Goal: Transaction & Acquisition: Purchase product/service

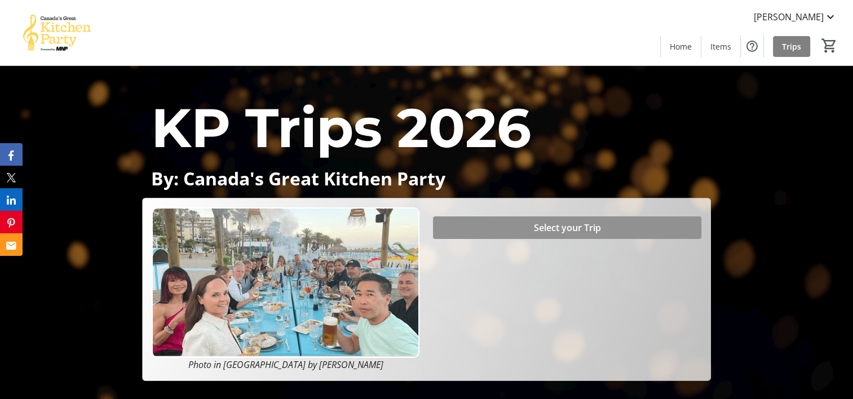
click at [631, 219] on span at bounding box center [567, 227] width 268 height 27
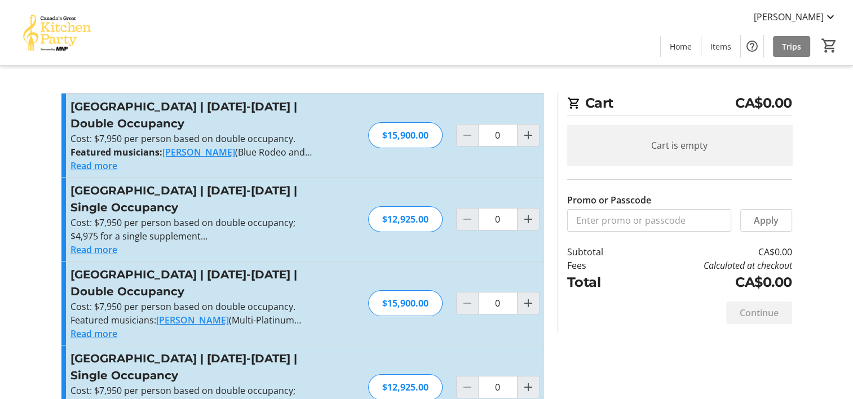
click at [399, 137] on div "$15,900.00" at bounding box center [405, 135] width 74 height 26
click at [528, 135] on mat-icon "Increment by one" at bounding box center [528, 136] width 14 height 14
type input "1"
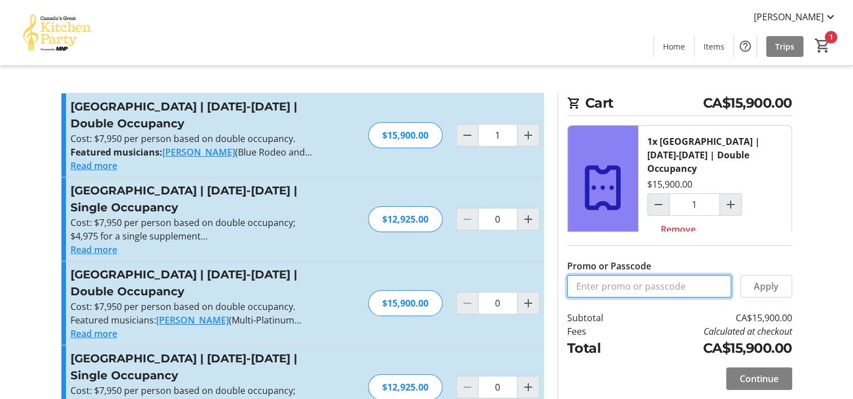
click at [672, 291] on input "Promo or Passcode" at bounding box center [649, 286] width 164 height 23
type input "BALANCE2026"
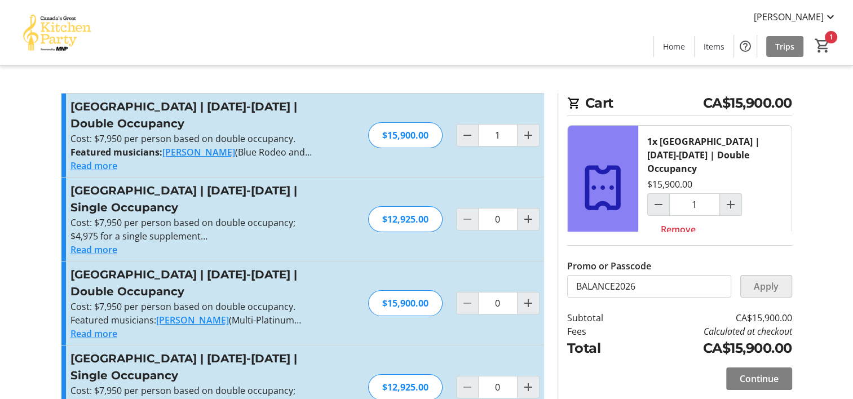
click at [768, 287] on span "Apply" at bounding box center [766, 287] width 25 height 14
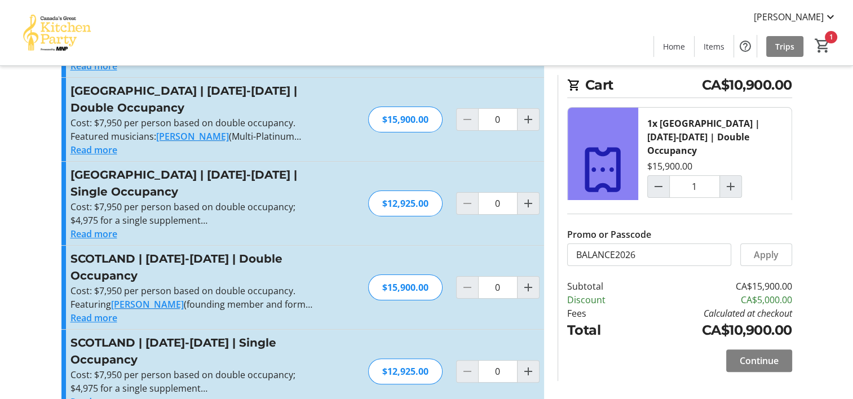
scroll to position [127, 0]
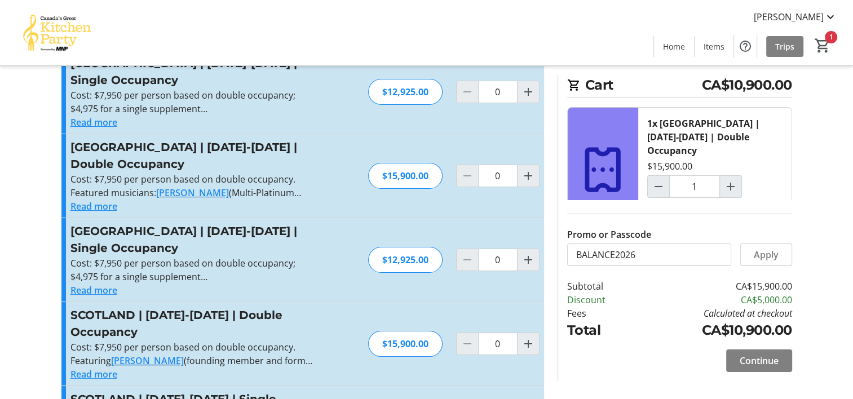
drag, startPoint x: 793, startPoint y: 152, endPoint x: 789, endPoint y: 175, distance: 23.4
click at [789, 175] on section "Cart CA$10,900.00 1x [GEOGRAPHIC_DATA] | [DATE]-[DATE] | Double Occupancy $15,9…" at bounding box center [675, 228] width 248 height 306
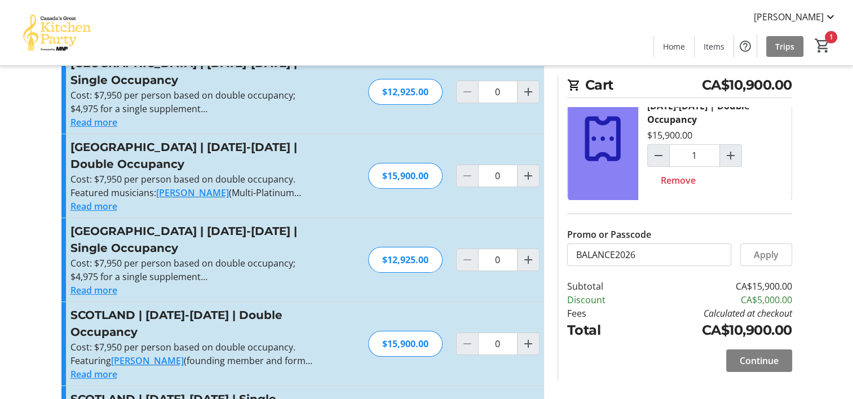
scroll to position [0, 0]
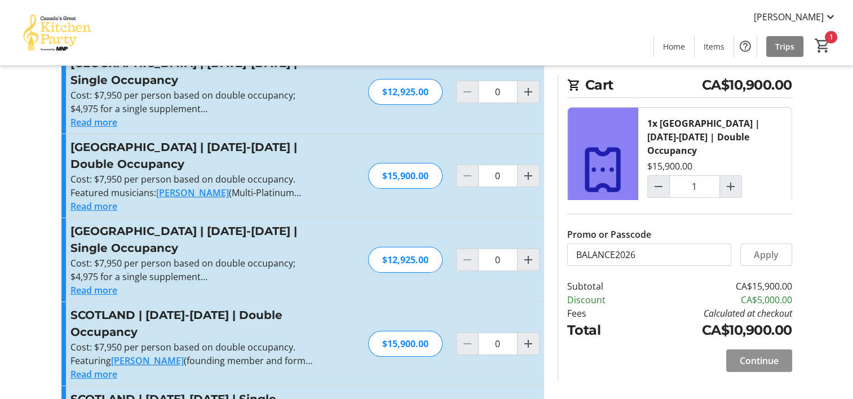
click at [749, 363] on span "Continue" at bounding box center [759, 361] width 39 height 14
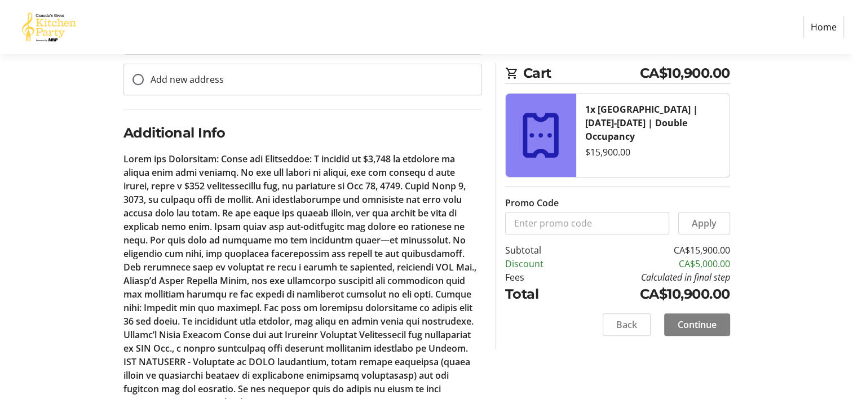
scroll to position [503, 0]
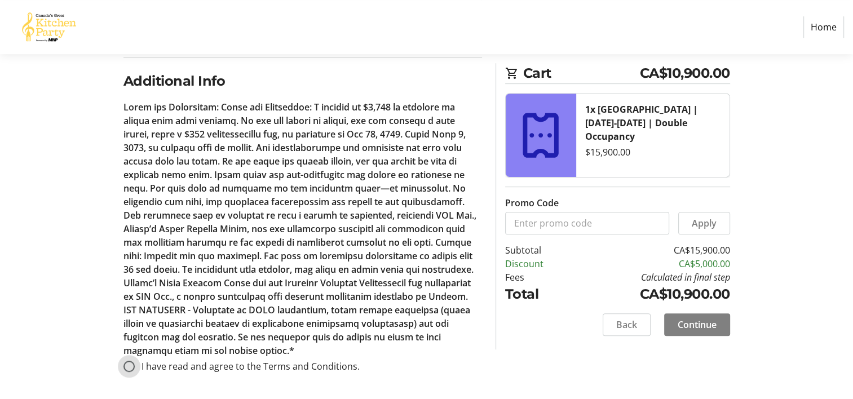
click at [128, 364] on input "I have read and agree to the Terms and Conditions." at bounding box center [128, 366] width 11 height 11
radio input "true"
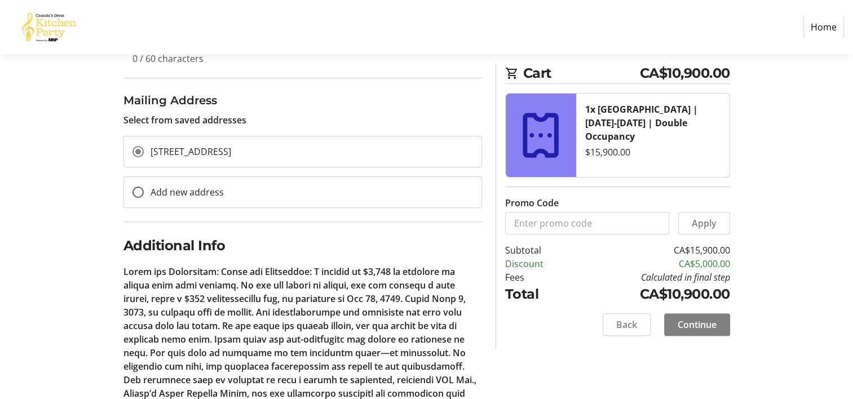
scroll to position [464, 0]
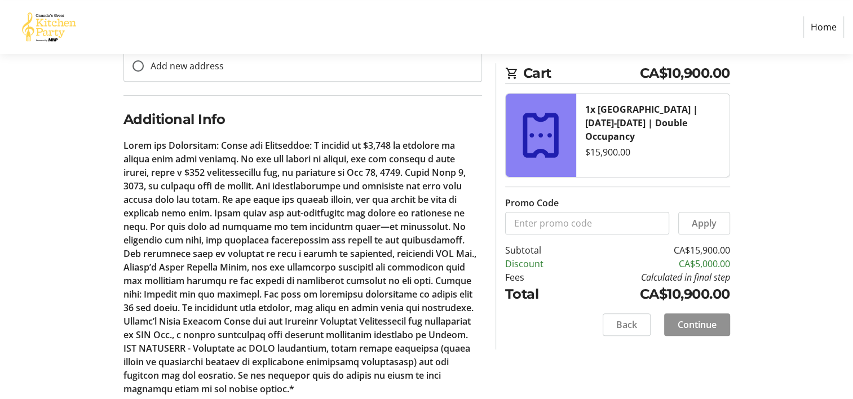
click at [705, 326] on span "Continue" at bounding box center [697, 325] width 39 height 14
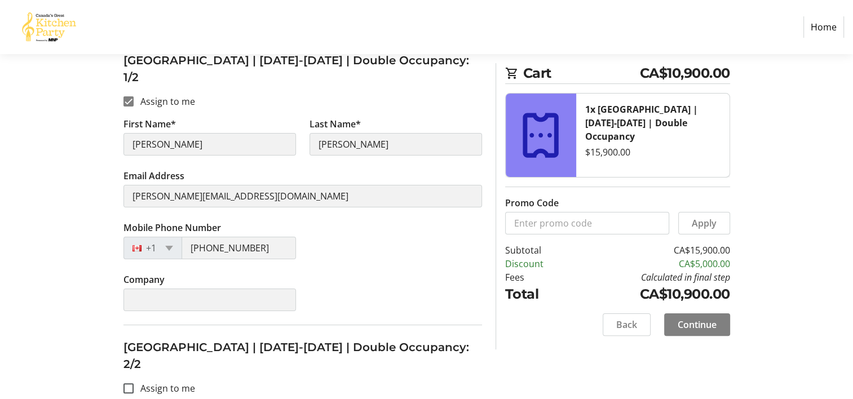
scroll to position [268, 0]
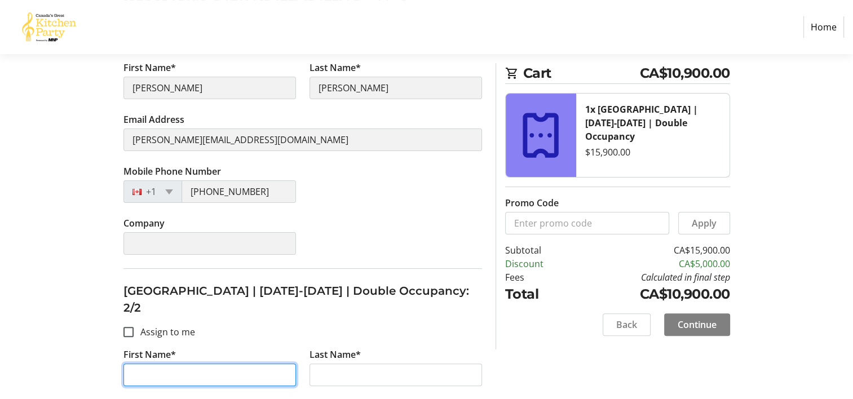
click at [189, 364] on input "First Name*" at bounding box center [209, 375] width 172 height 23
type input "b"
type input "Bill"
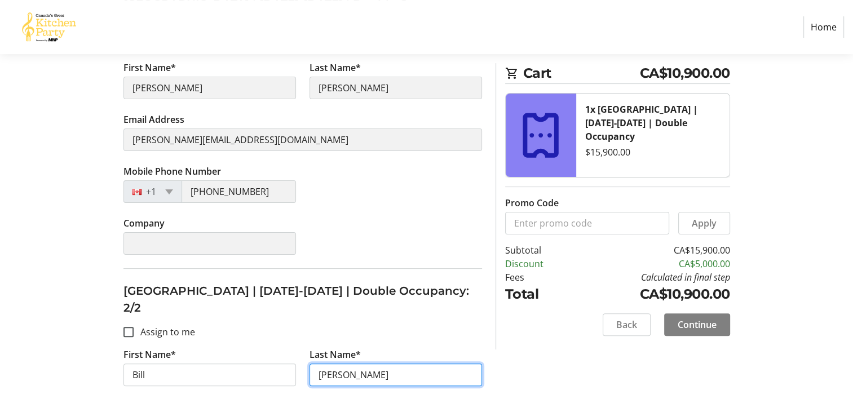
type input "[PERSON_NAME]"
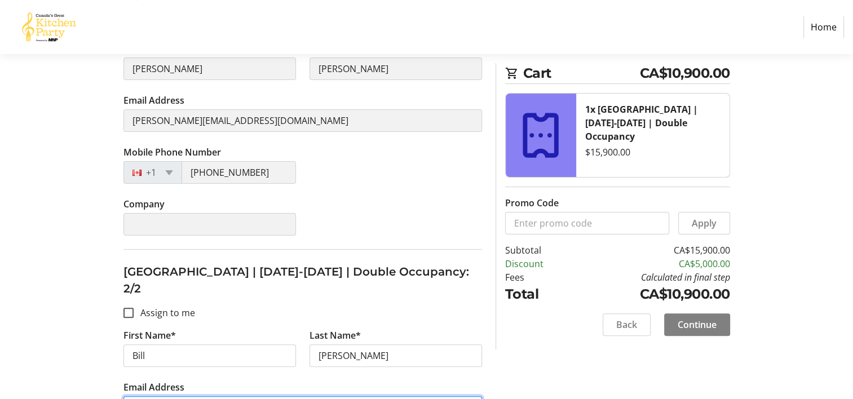
type input "[EMAIL_ADDRESS][DOMAIN_NAME]"
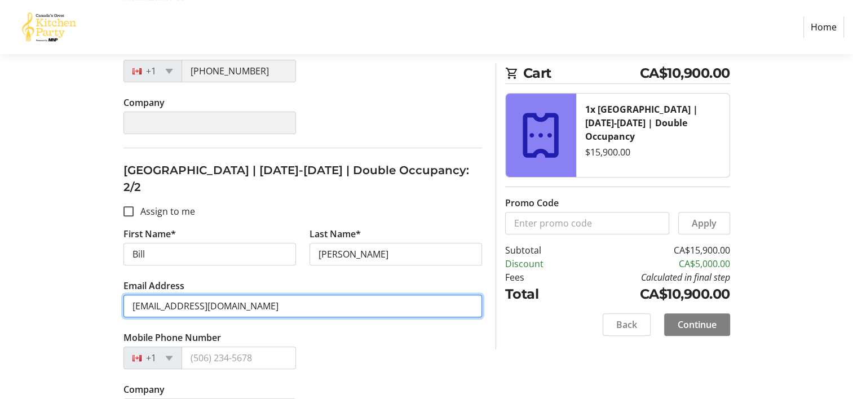
click at [252, 295] on input "[EMAIL_ADDRESS][DOMAIN_NAME]" at bounding box center [302, 306] width 359 height 23
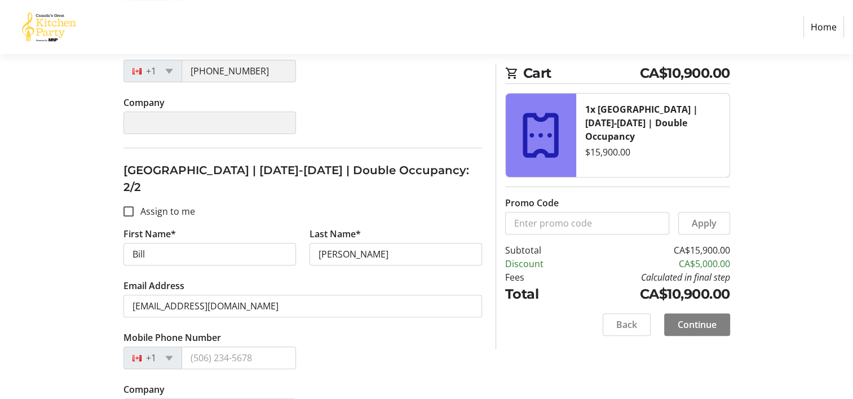
click at [445, 333] on div "Mobile Phone Number +1" at bounding box center [303, 357] width 372 height 52
click at [227, 347] on input "Mobile Phone Number" at bounding box center [239, 358] width 114 height 23
type input "[PHONE_NUMBER]"
type input "[PERSON_NAME] Door Service Inc."
type input "[PHONE_NUMBER]"
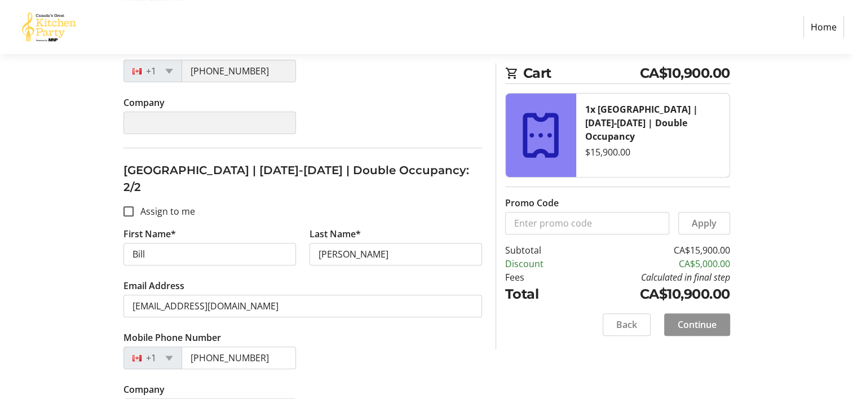
click at [693, 322] on span "Continue" at bounding box center [697, 325] width 39 height 14
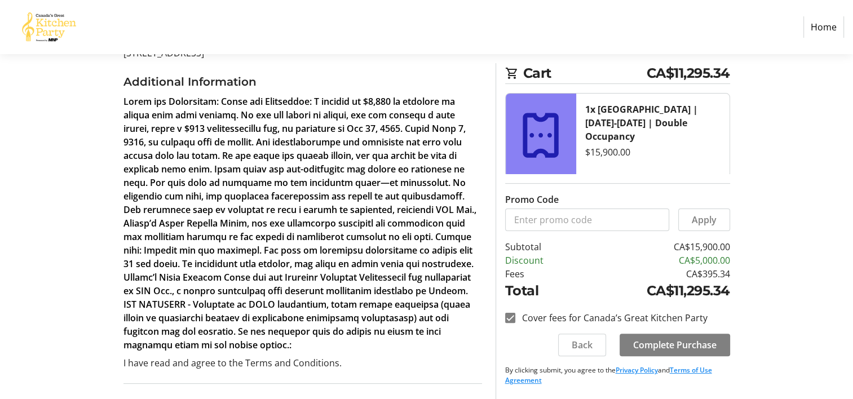
scroll to position [276, 0]
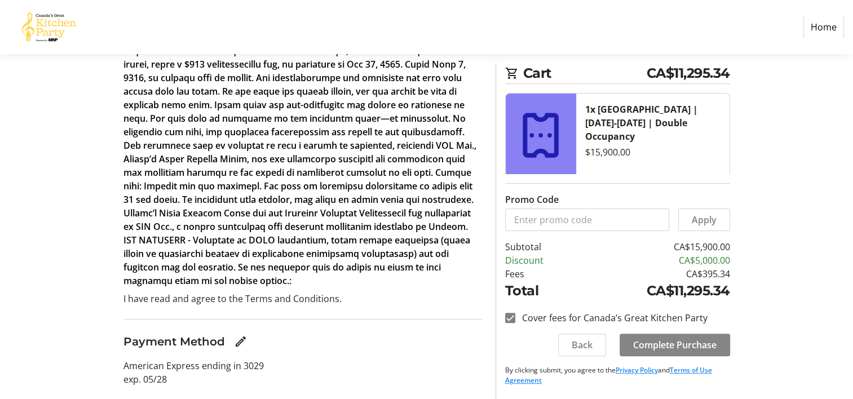
click at [707, 352] on span at bounding box center [674, 344] width 110 height 27
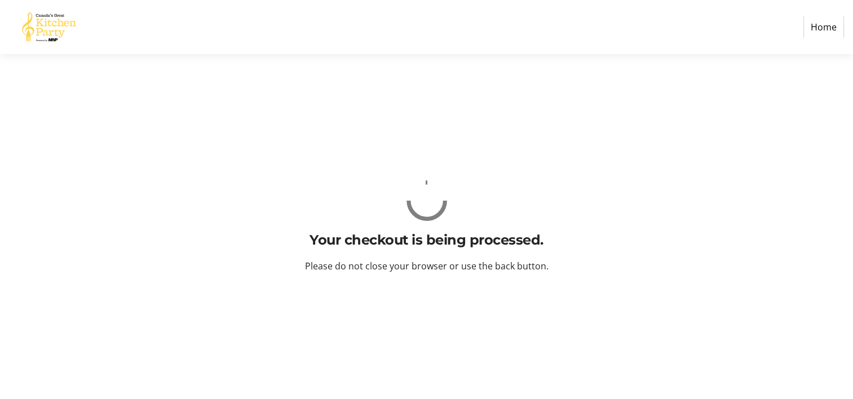
scroll to position [0, 0]
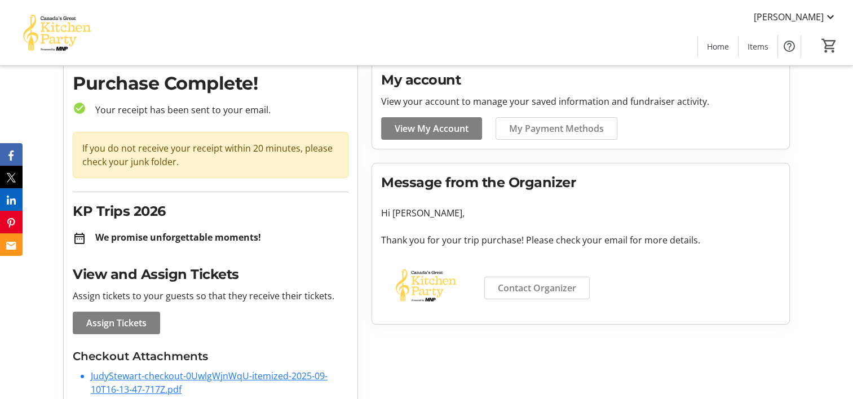
scroll to position [67, 0]
